Goal: Navigation & Orientation: Find specific page/section

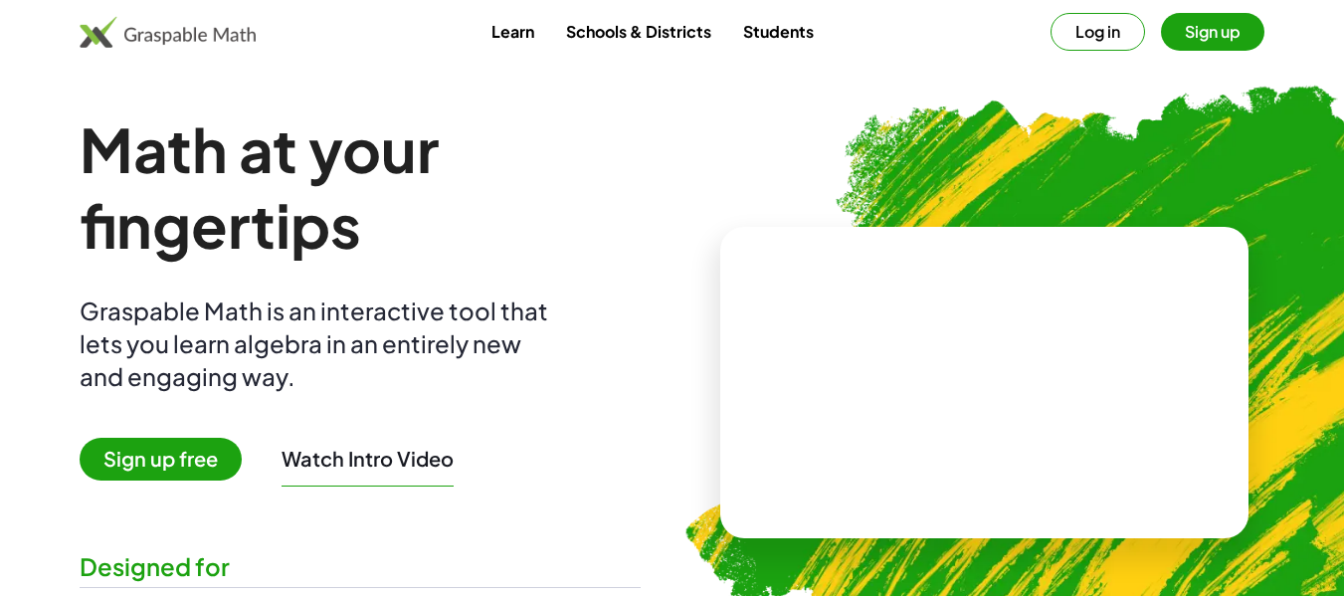
click at [1203, 35] on button "Sign up" at bounding box center [1212, 32] width 103 height 38
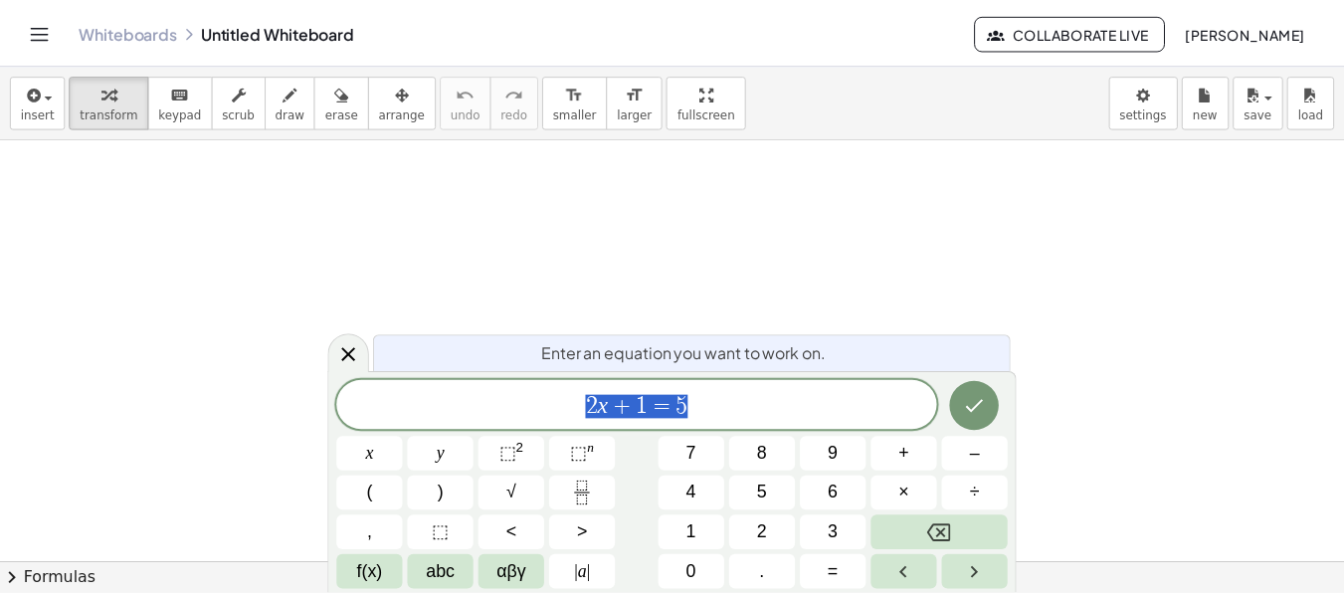
scroll to position [199, 0]
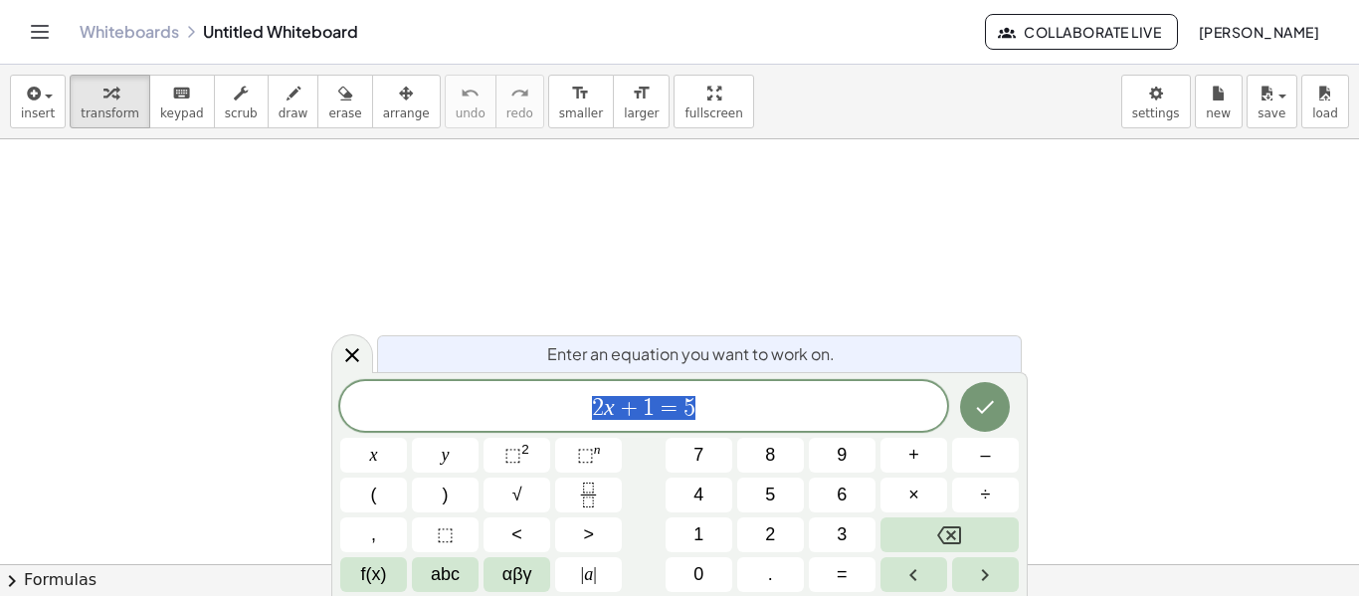
click at [31, 29] on icon "Toggle navigation" at bounding box center [40, 32] width 24 height 24
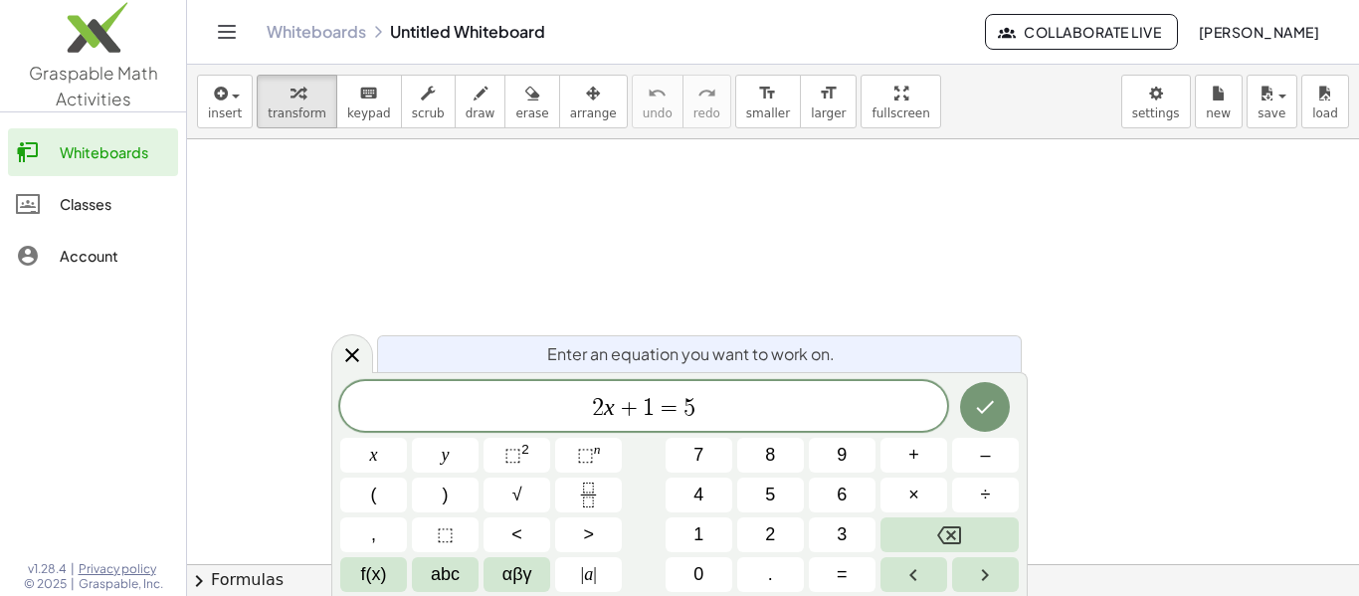
click at [90, 203] on div "Classes" at bounding box center [115, 204] width 110 height 24
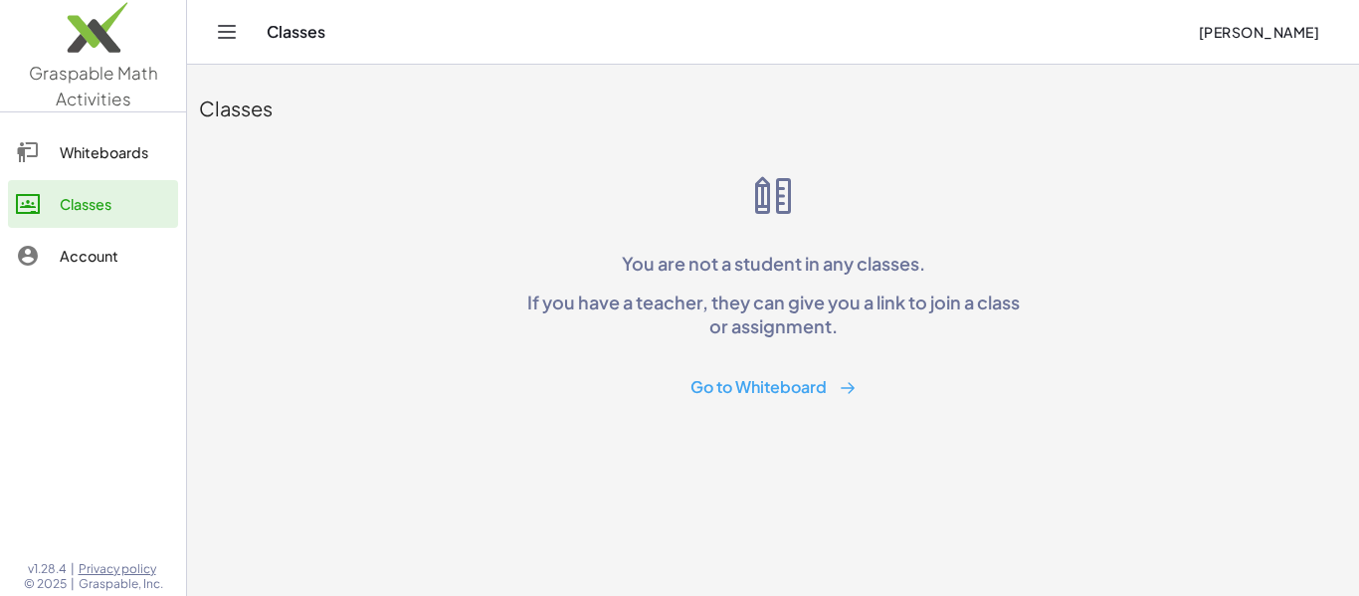
click at [106, 150] on div "Whiteboards" at bounding box center [115, 152] width 110 height 24
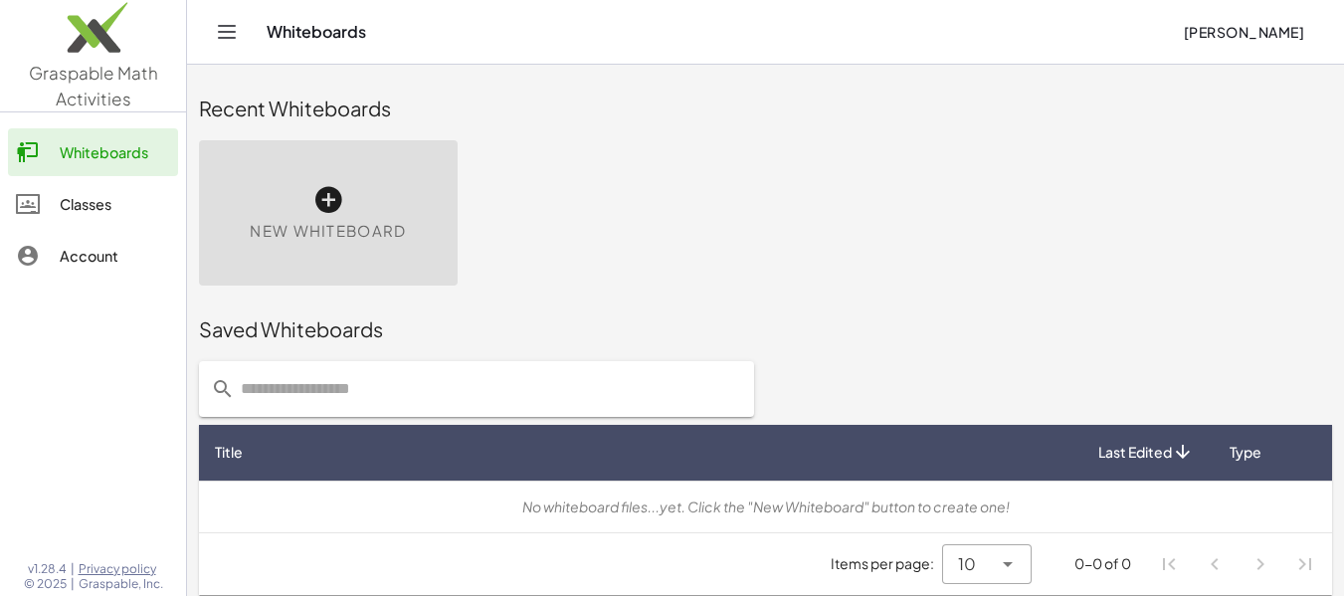
click at [93, 257] on div "Account" at bounding box center [115, 256] width 110 height 24
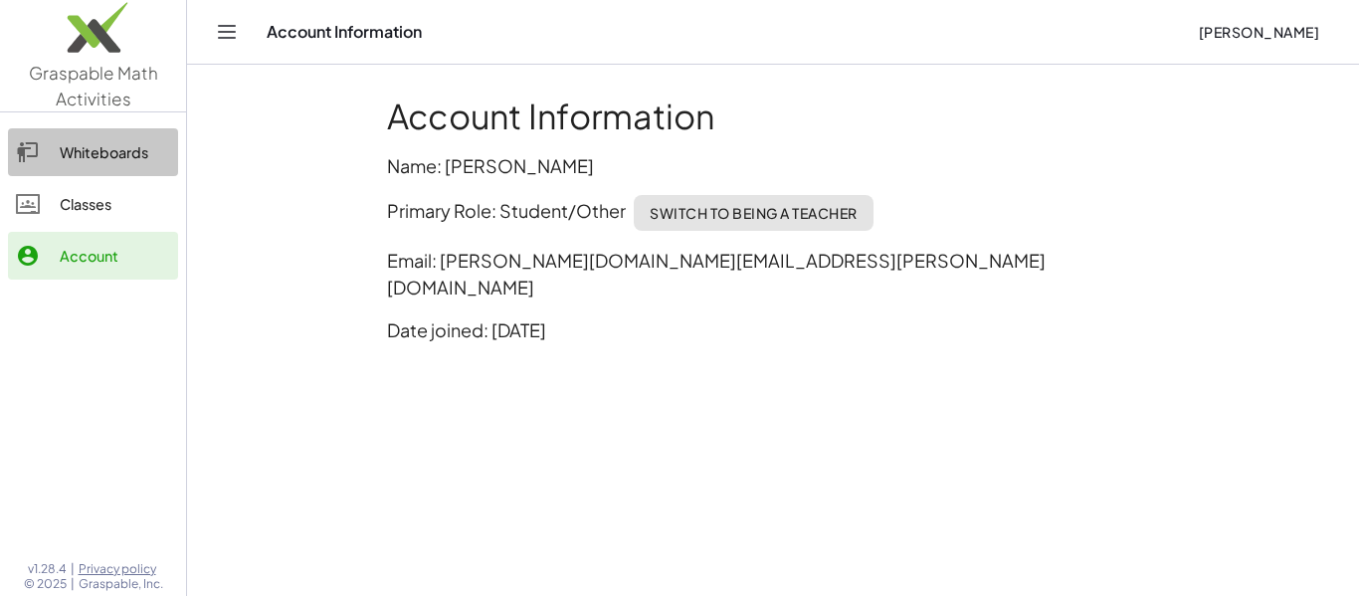
click at [106, 154] on div "Whiteboards" at bounding box center [115, 152] width 110 height 24
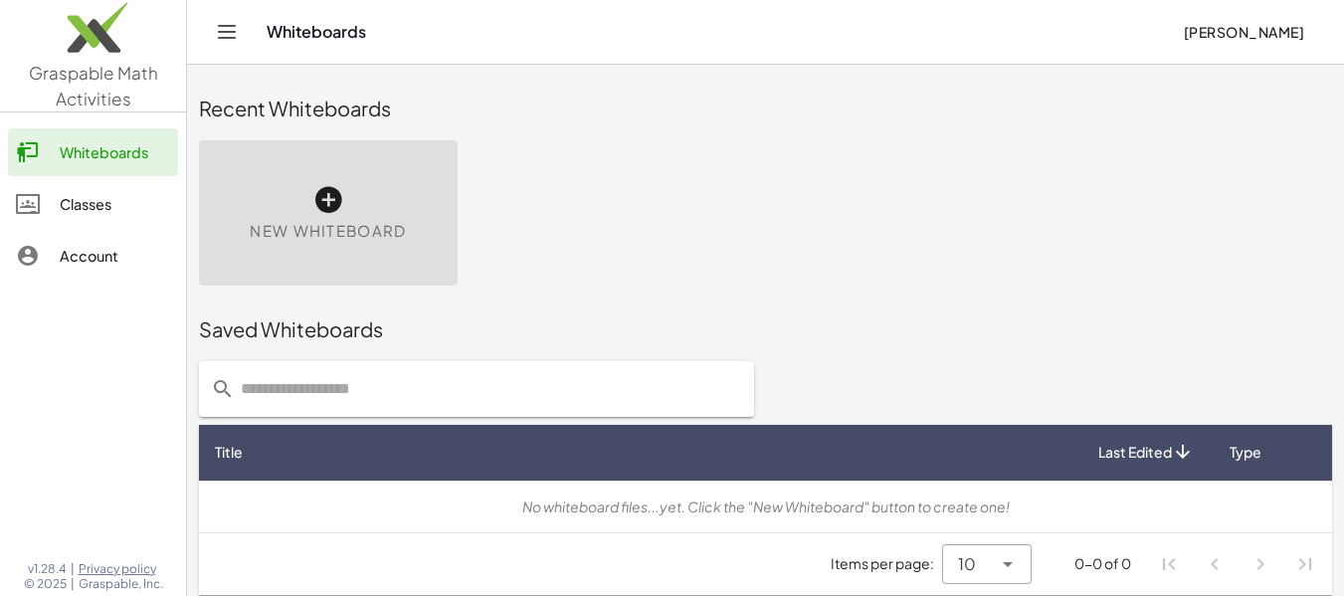
click at [111, 157] on div "Whiteboards" at bounding box center [115, 152] width 110 height 24
click at [101, 80] on span "Graspable Math Activities" at bounding box center [93, 86] width 129 height 48
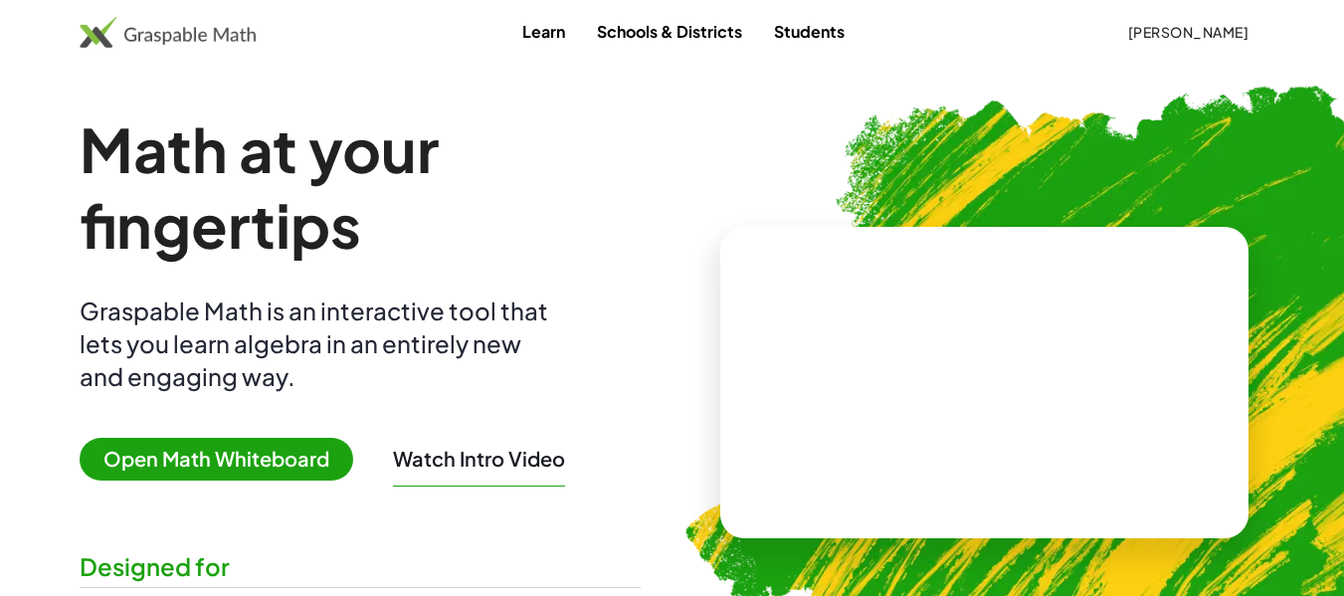
click at [232, 456] on span "Open Math Whiteboard" at bounding box center [217, 459] width 274 height 43
